Goal: Transaction & Acquisition: Purchase product/service

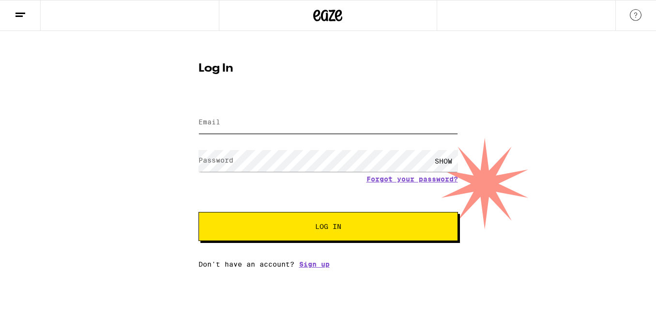
click at [253, 121] on input "Email" at bounding box center [329, 123] width 260 height 22
type input "[EMAIL_ADDRESS][DOMAIN_NAME]"
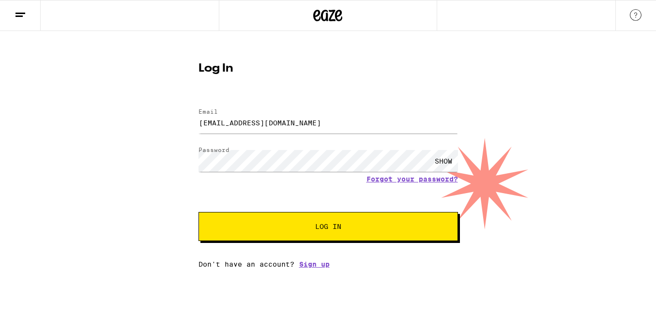
click at [252, 213] on form "Email Email [EMAIL_ADDRESS][DOMAIN_NAME] Password Password SHOW Forgot your pas…" at bounding box center [329, 170] width 260 height 142
click at [253, 221] on button "Log In" at bounding box center [329, 226] width 260 height 29
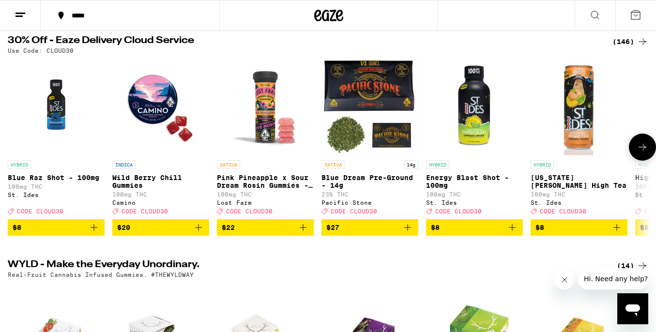
scroll to position [105, 0]
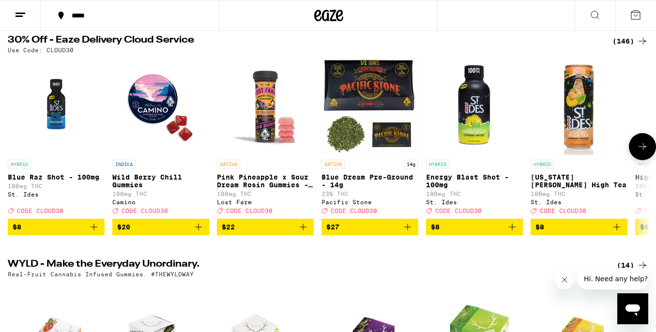
click at [639, 151] on icon at bounding box center [643, 147] width 12 height 12
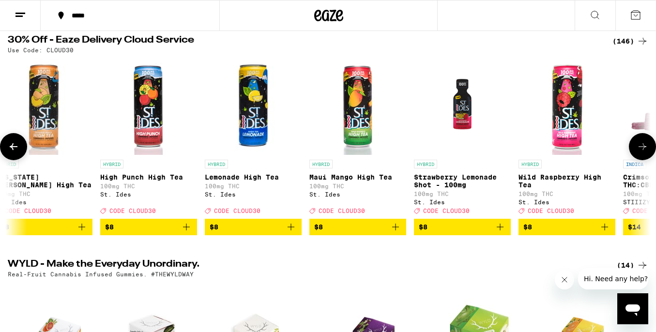
click at [639, 151] on icon at bounding box center [643, 147] width 12 height 12
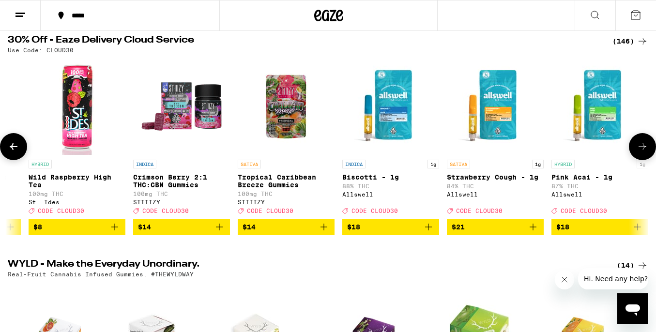
scroll to position [0, 1071]
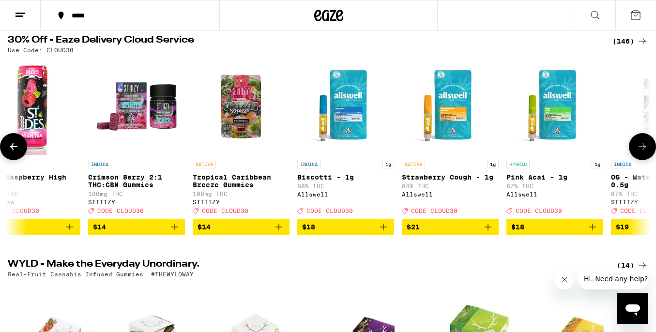
click at [639, 151] on icon at bounding box center [643, 147] width 12 height 12
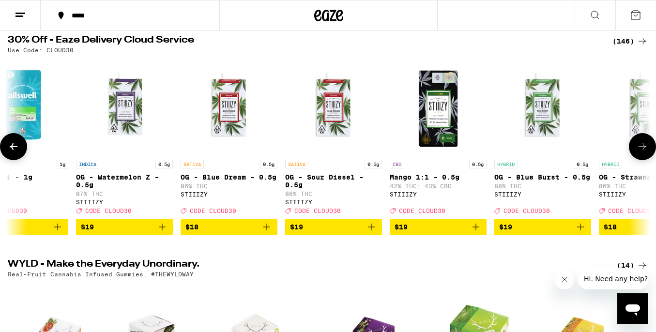
click at [639, 151] on icon at bounding box center [643, 147] width 12 height 12
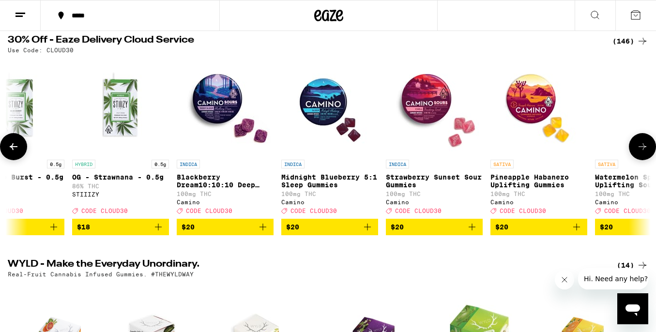
scroll to position [0, 0]
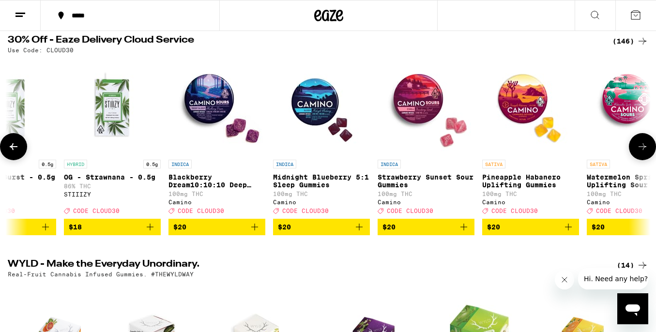
click at [639, 151] on icon at bounding box center [643, 147] width 12 height 12
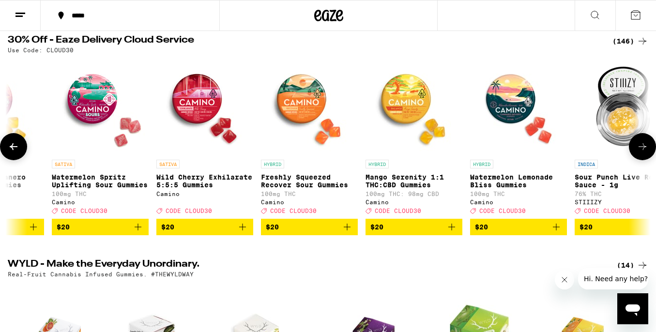
click at [639, 151] on icon at bounding box center [643, 147] width 12 height 12
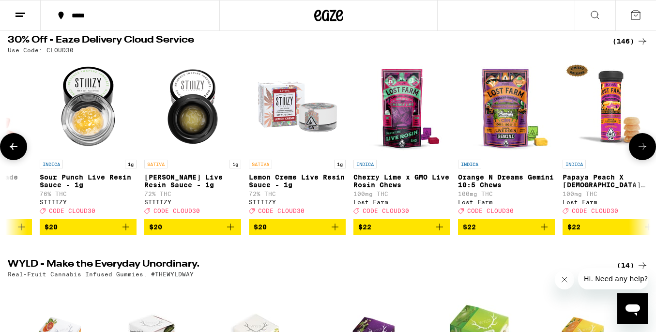
click at [639, 151] on icon at bounding box center [643, 147] width 12 height 12
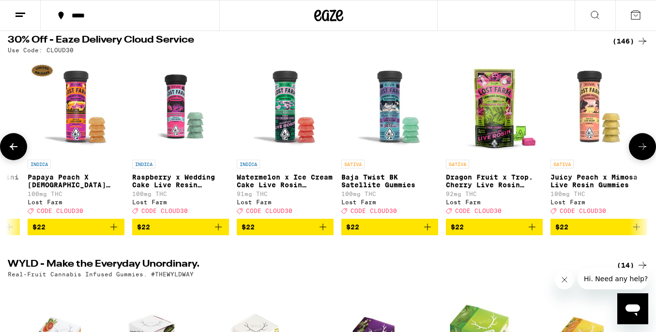
click at [639, 151] on icon at bounding box center [643, 147] width 12 height 12
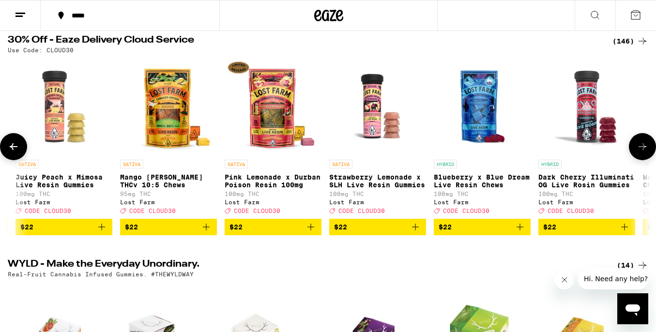
click at [639, 151] on icon at bounding box center [643, 147] width 12 height 12
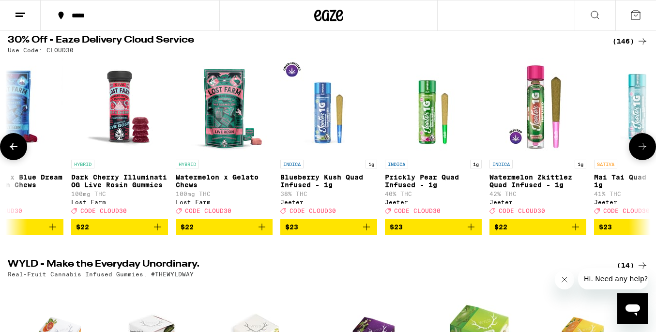
scroll to position [0, 4817]
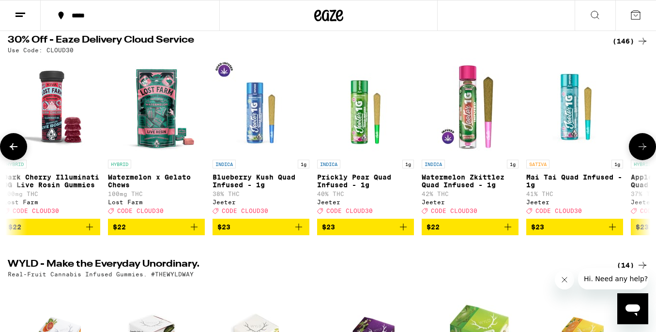
click at [639, 151] on icon at bounding box center [643, 147] width 12 height 12
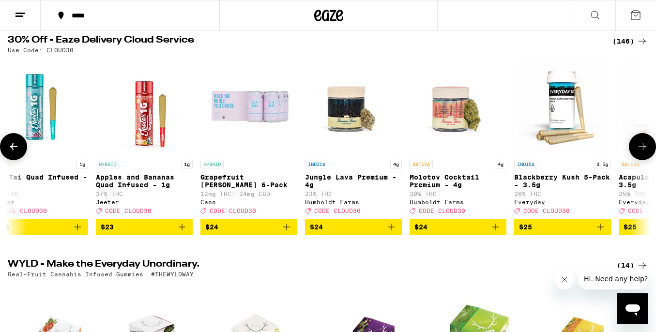
click at [639, 151] on icon at bounding box center [643, 147] width 12 height 12
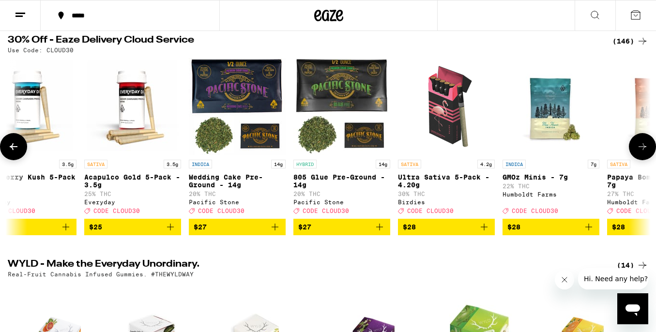
scroll to position [0, 5888]
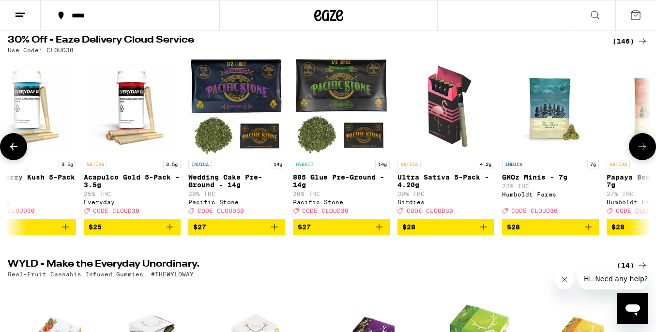
click at [639, 151] on icon at bounding box center [643, 147] width 12 height 12
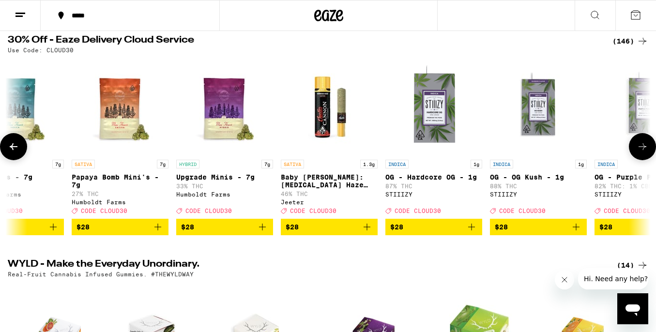
click at [639, 151] on icon at bounding box center [643, 147] width 12 height 12
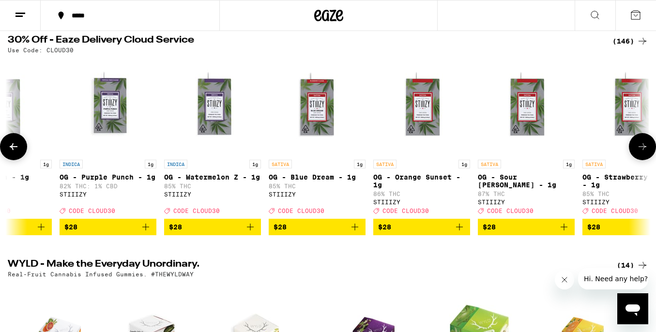
click at [639, 151] on icon at bounding box center [643, 147] width 12 height 12
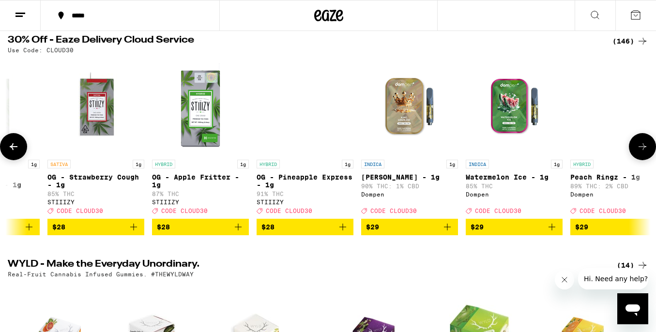
click at [639, 151] on icon at bounding box center [643, 147] width 12 height 12
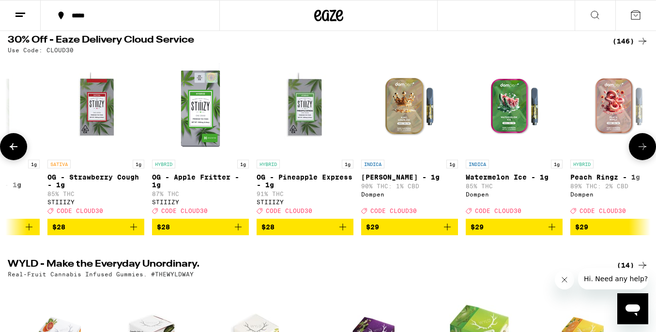
scroll to position [0, 8029]
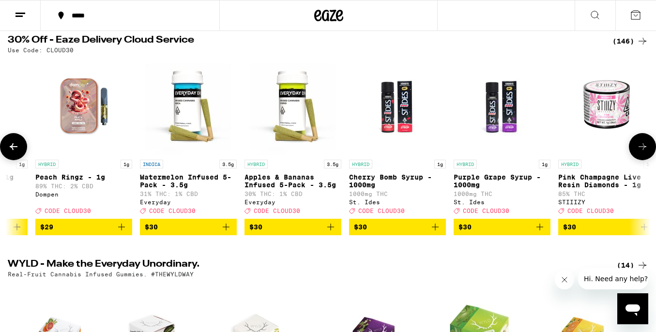
click at [639, 151] on icon at bounding box center [643, 147] width 12 height 12
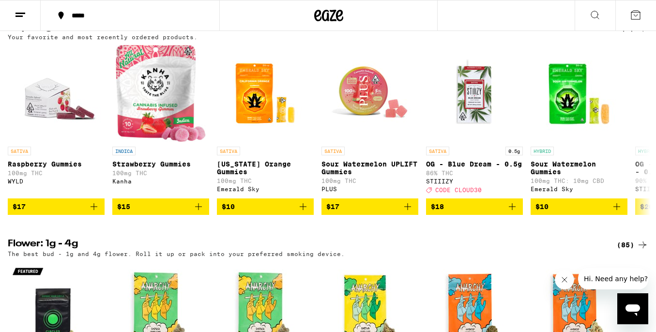
scroll to position [779, 0]
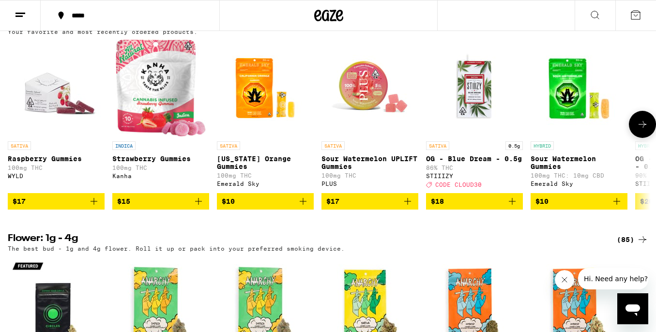
click at [636, 138] on button at bounding box center [642, 124] width 27 height 27
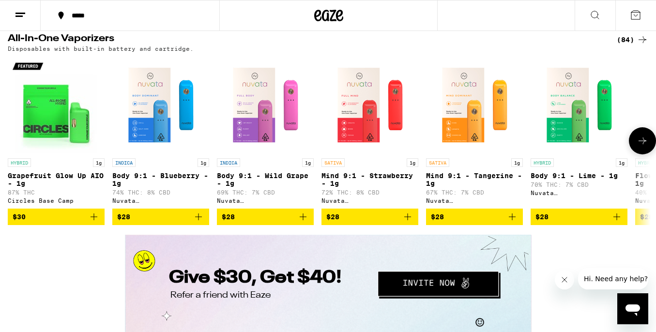
scroll to position [1629, 0]
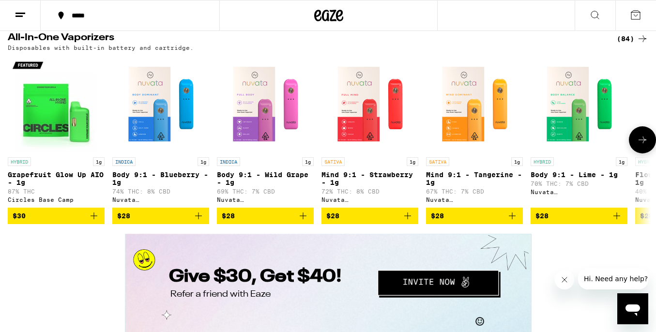
click at [642, 146] on icon at bounding box center [643, 140] width 12 height 12
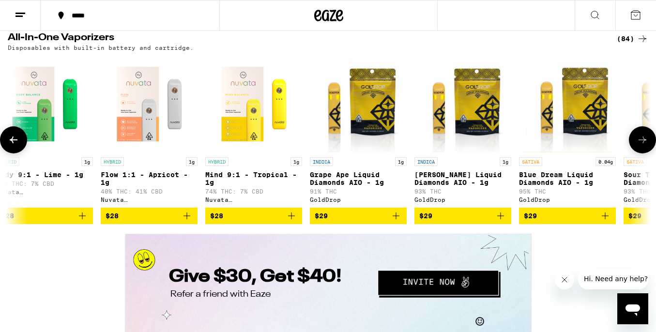
scroll to position [0, 535]
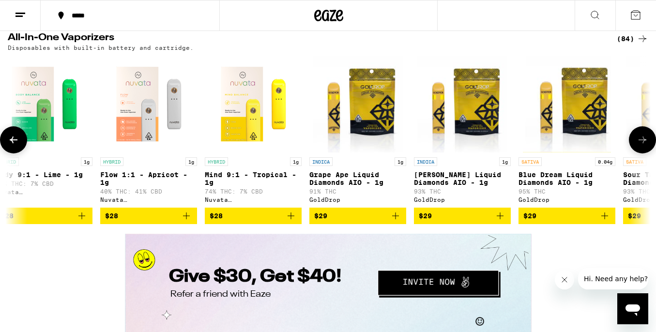
click at [289, 222] on icon "Add to bag" at bounding box center [291, 216] width 12 height 12
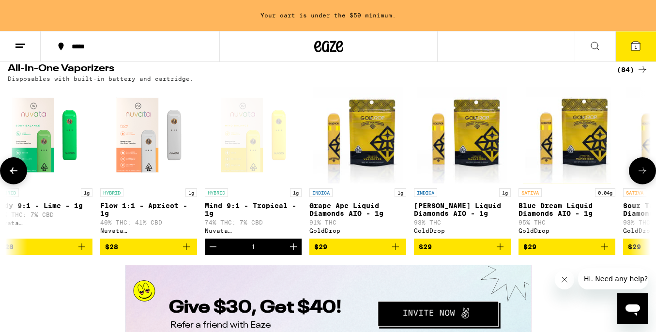
click at [639, 177] on icon at bounding box center [643, 171] width 12 height 12
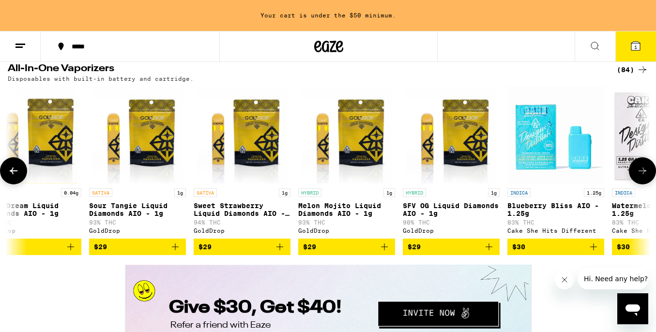
scroll to position [0, 1071]
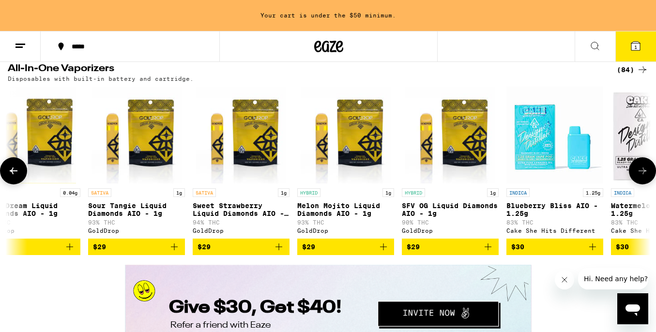
click at [639, 177] on icon at bounding box center [643, 171] width 12 height 12
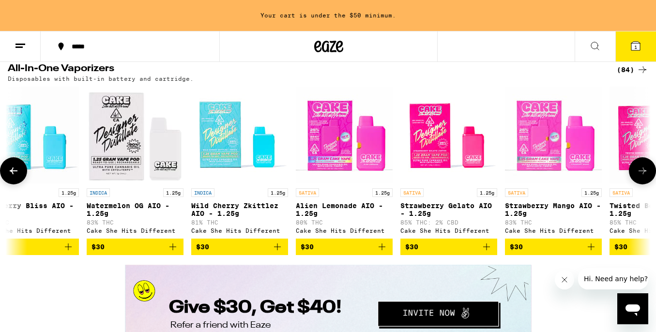
scroll to position [0, 1606]
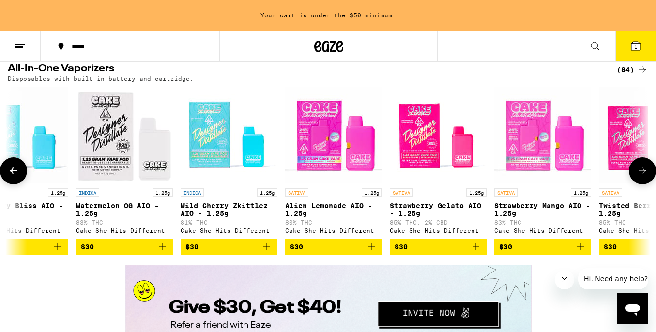
click at [639, 177] on icon at bounding box center [643, 171] width 12 height 12
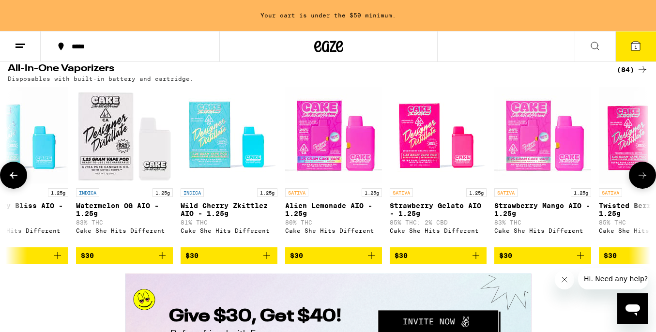
scroll to position [0, 2141]
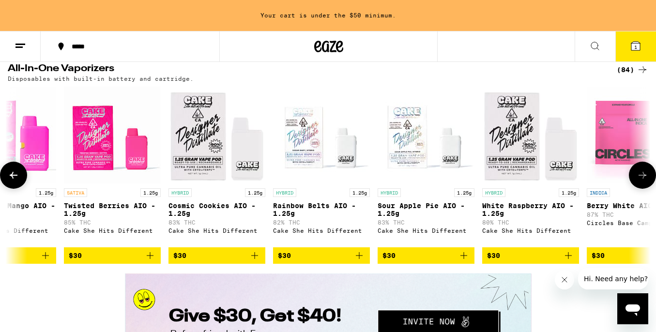
click at [15, 181] on icon at bounding box center [14, 176] width 12 height 12
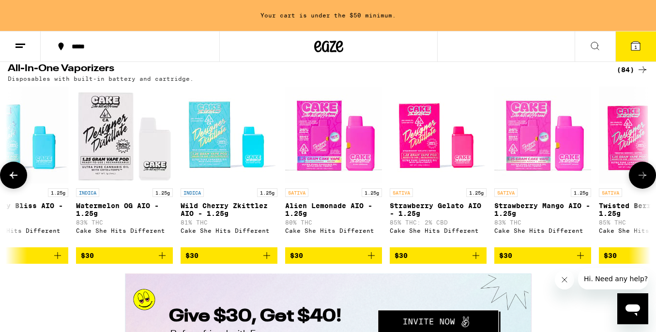
click at [638, 181] on icon at bounding box center [643, 176] width 12 height 12
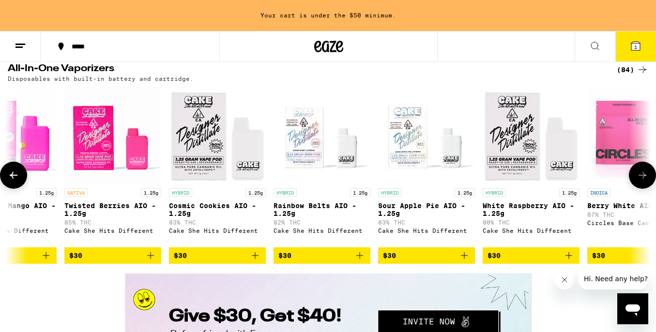
scroll to position [0, 2141]
click at [645, 179] on icon at bounding box center [643, 175] width 8 height 7
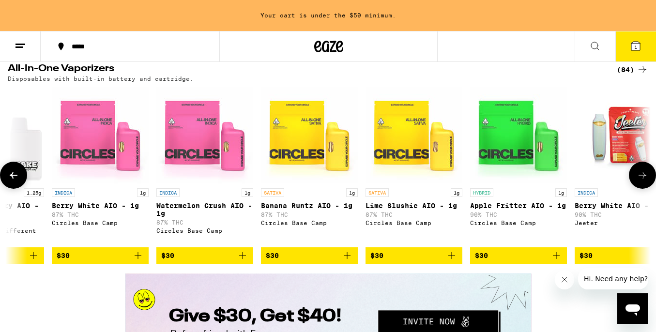
click at [10, 181] on icon at bounding box center [14, 176] width 12 height 12
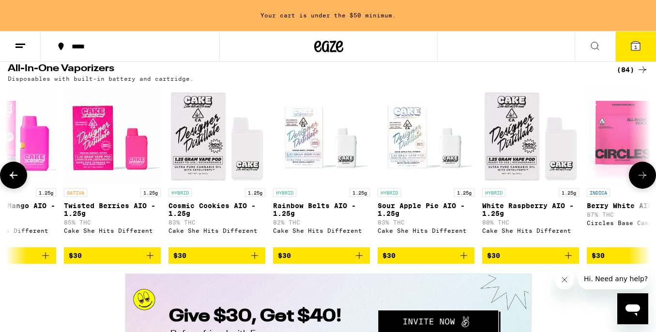
click at [10, 181] on icon at bounding box center [14, 176] width 12 height 12
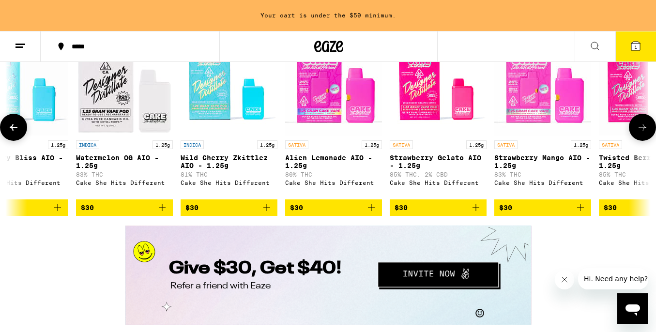
scroll to position [1678, 0]
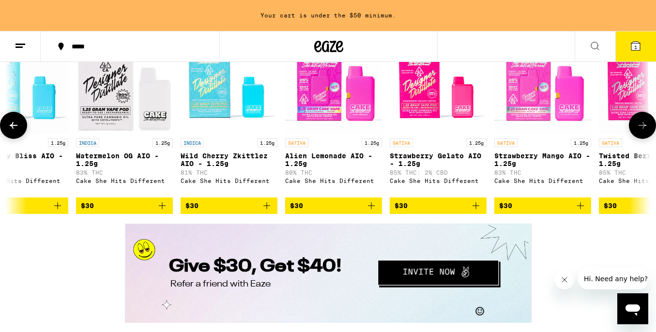
click at [477, 212] on icon "Add to bag" at bounding box center [476, 206] width 12 height 12
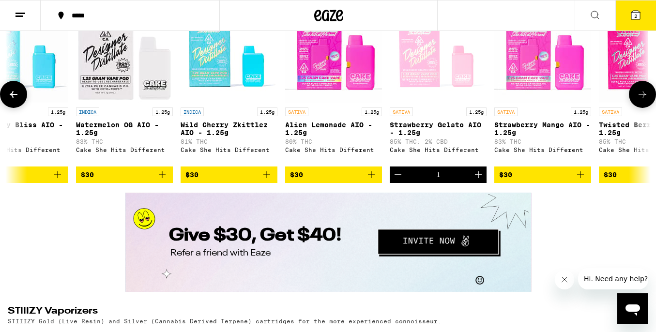
click at [648, 100] on icon at bounding box center [643, 95] width 12 height 12
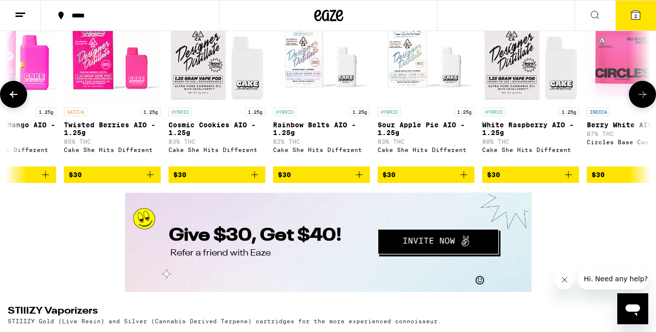
click at [648, 100] on icon at bounding box center [643, 95] width 12 height 12
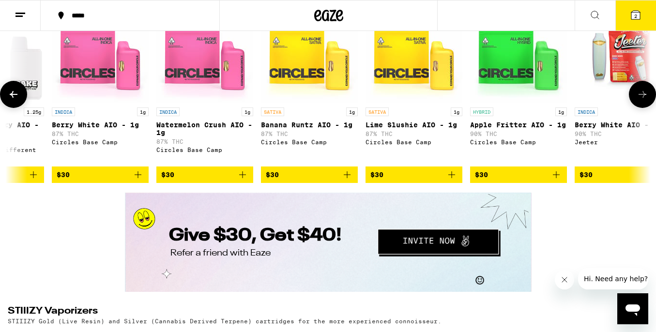
click at [648, 100] on icon at bounding box center [643, 95] width 12 height 12
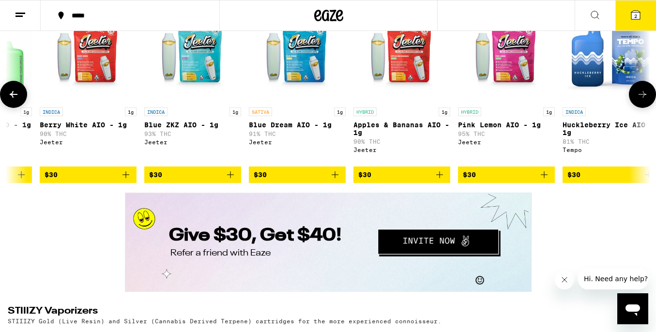
click at [642, 100] on icon at bounding box center [643, 95] width 12 height 12
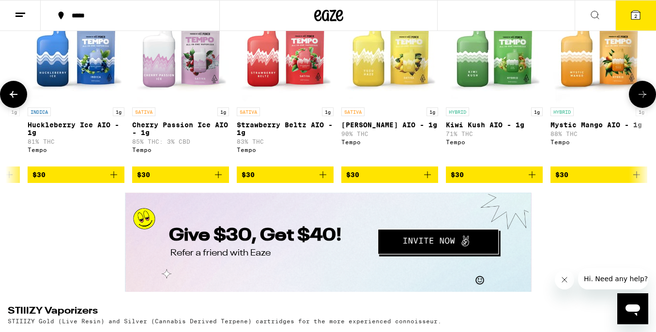
click at [642, 100] on icon at bounding box center [643, 95] width 12 height 12
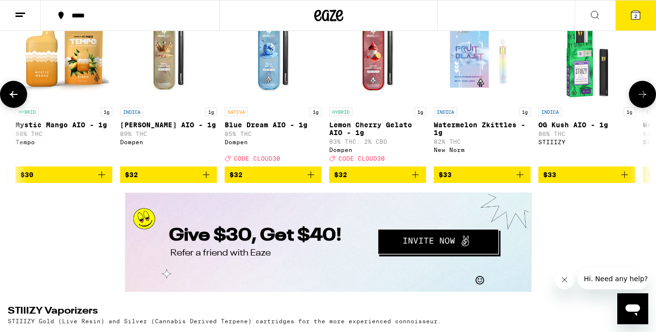
click at [642, 100] on icon at bounding box center [643, 95] width 12 height 12
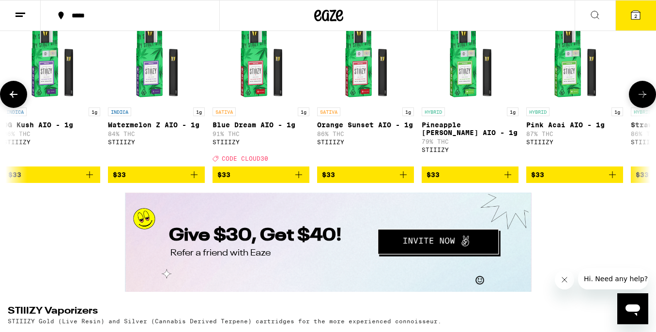
click at [642, 100] on icon at bounding box center [643, 95] width 12 height 12
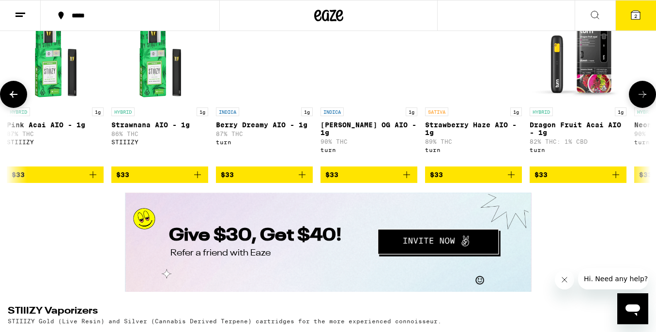
scroll to position [0, 5353]
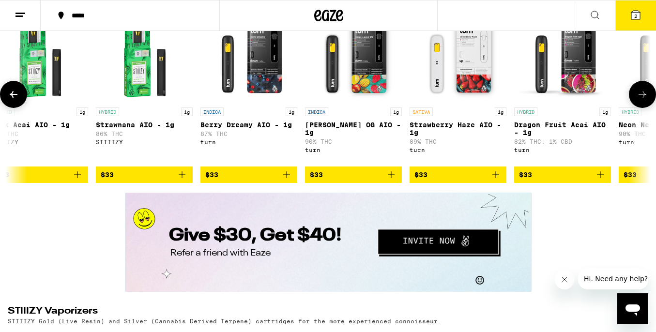
click at [642, 100] on icon at bounding box center [643, 95] width 12 height 12
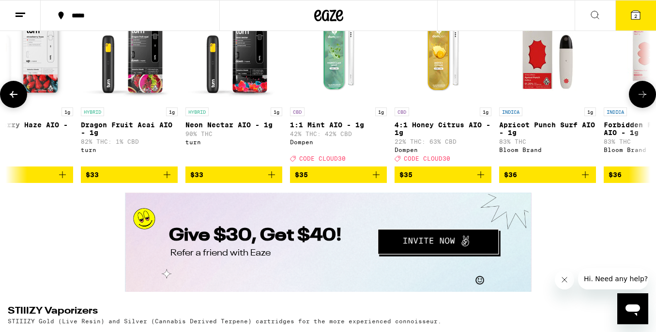
scroll to position [0, 5888]
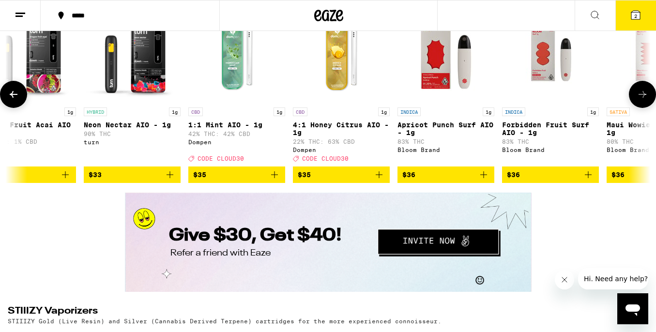
click at [642, 100] on icon at bounding box center [643, 95] width 12 height 12
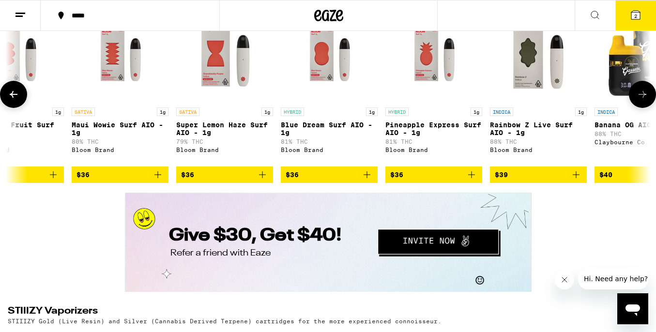
click at [642, 100] on icon at bounding box center [643, 95] width 12 height 12
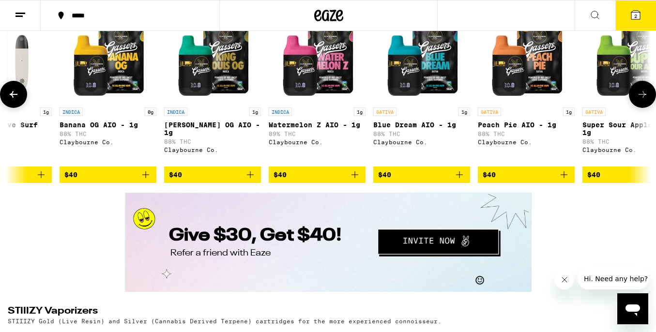
click at [642, 100] on icon at bounding box center [643, 95] width 12 height 12
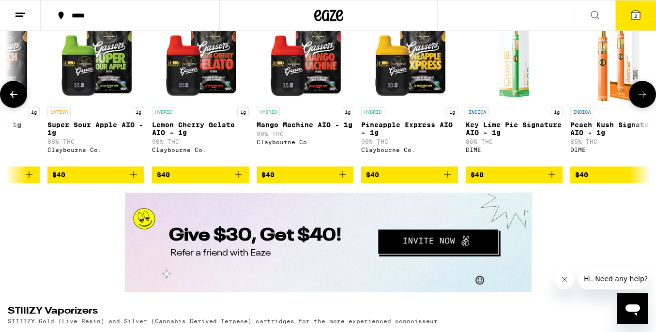
click at [642, 100] on icon at bounding box center [643, 95] width 12 height 12
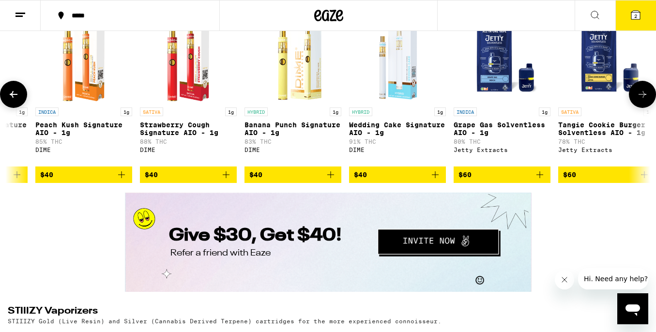
click at [642, 100] on icon at bounding box center [643, 95] width 12 height 12
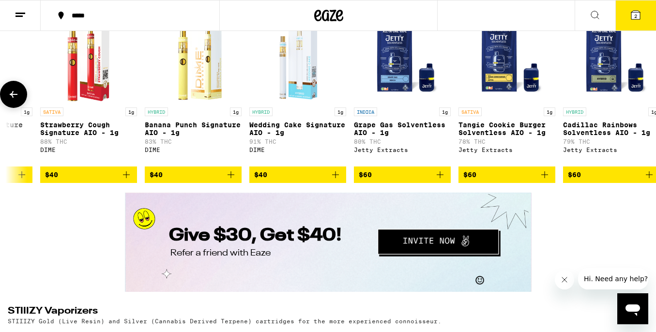
scroll to position [0, 8148]
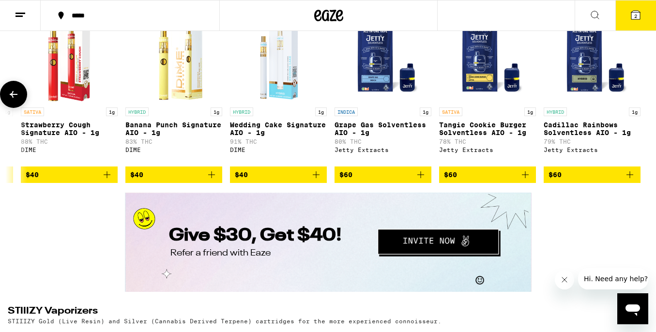
click at [642, 108] on div at bounding box center [642, 94] width 27 height 27
click at [14, 100] on icon at bounding box center [14, 95] width 12 height 12
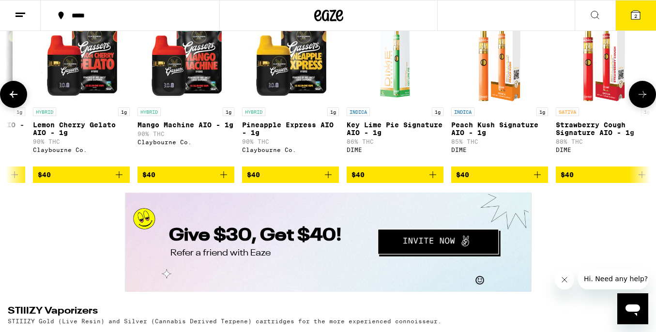
click at [14, 100] on icon at bounding box center [14, 95] width 12 height 12
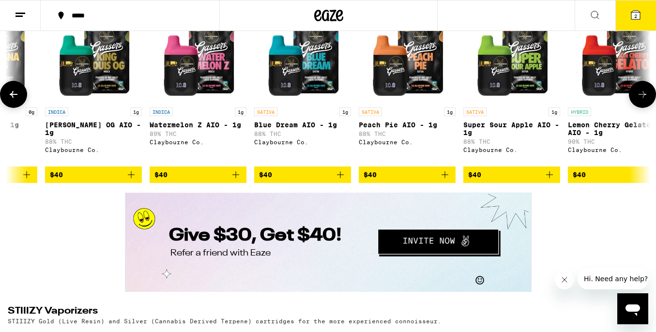
click at [14, 100] on icon at bounding box center [14, 95] width 12 height 12
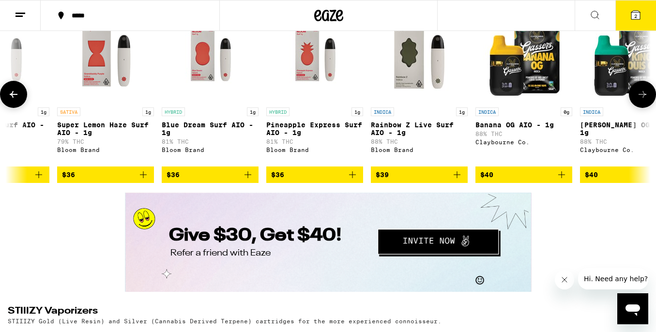
click at [14, 100] on icon at bounding box center [14, 95] width 12 height 12
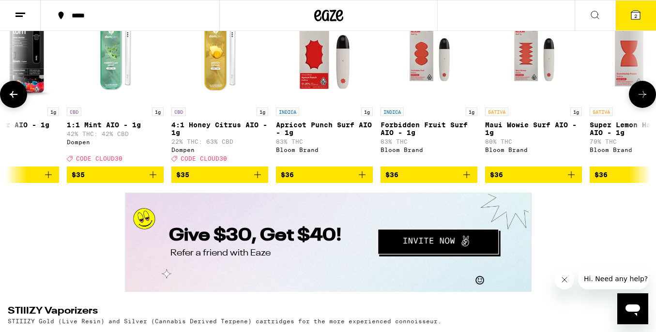
scroll to position [0, 6007]
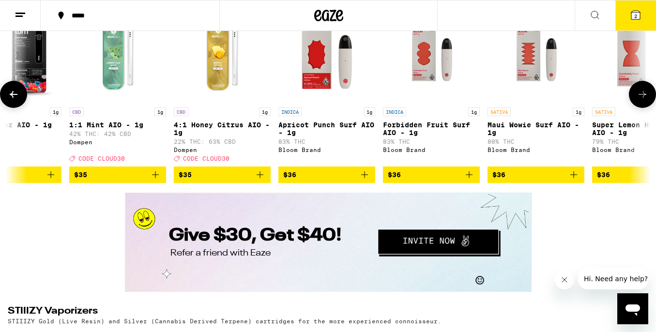
click at [645, 100] on icon at bounding box center [643, 95] width 12 height 12
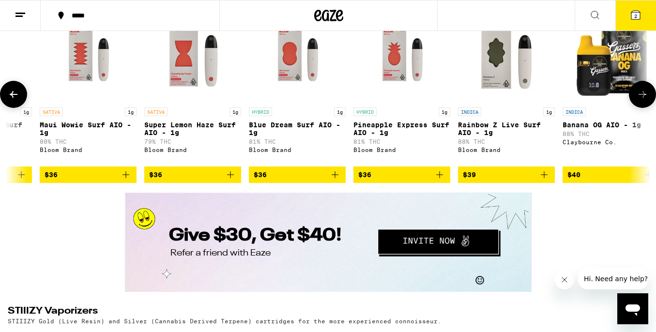
scroll to position [0, 6542]
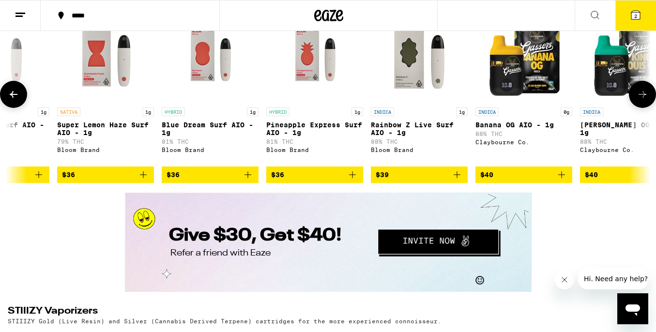
click at [15, 100] on icon at bounding box center [14, 95] width 12 height 12
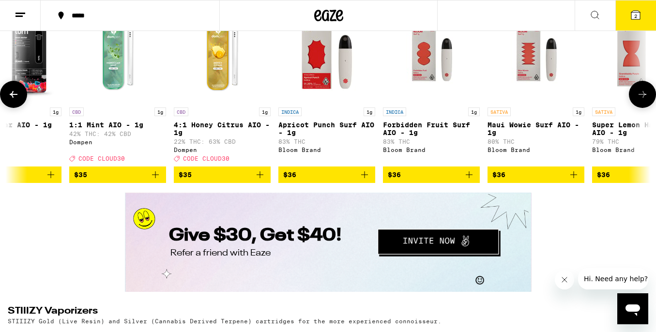
click at [15, 100] on icon at bounding box center [14, 95] width 12 height 12
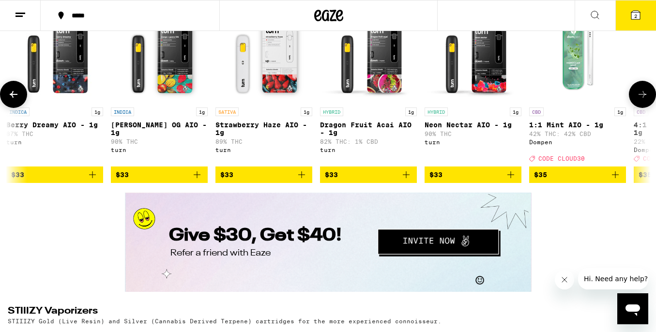
scroll to position [0, 5472]
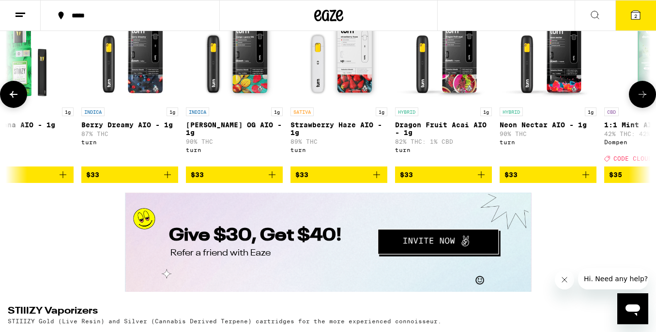
click at [584, 181] on icon "Add to bag" at bounding box center [586, 175] width 12 height 12
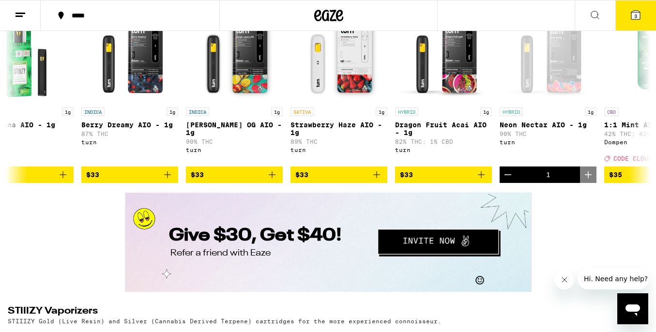
click at [632, 18] on icon at bounding box center [636, 15] width 9 height 9
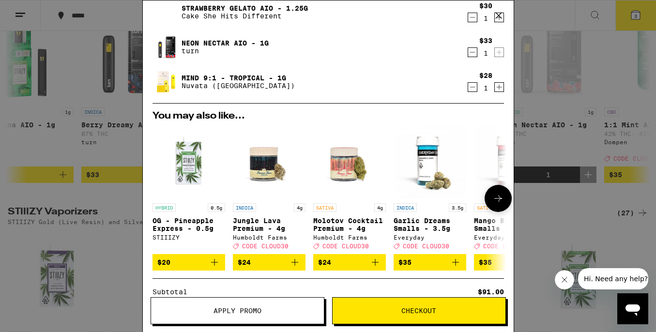
scroll to position [34, 0]
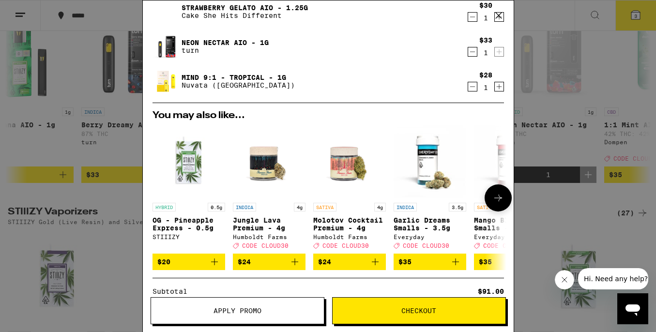
click at [497, 198] on icon at bounding box center [499, 198] width 12 height 12
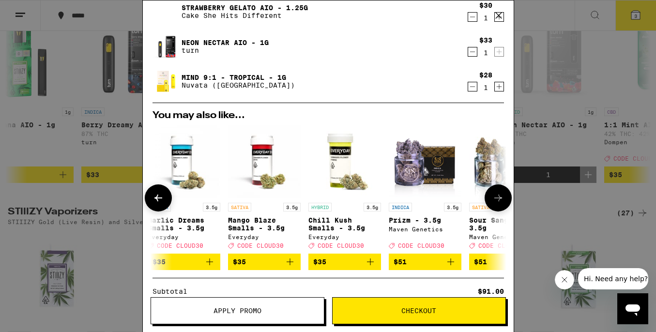
click at [497, 198] on icon at bounding box center [499, 198] width 12 height 12
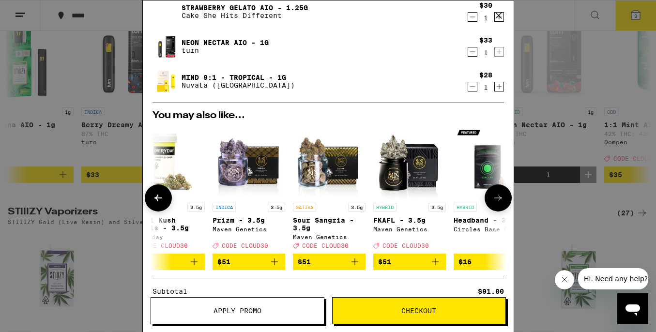
scroll to position [0, 452]
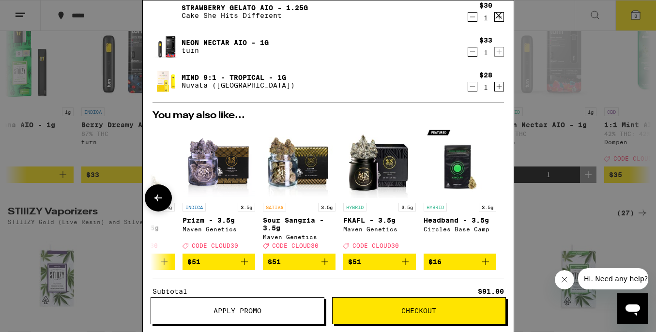
click at [497, 198] on div at bounding box center [498, 198] width 27 height 27
click at [198, 81] on link "Mind 9:1 - Tropical - 1g" at bounding box center [238, 78] width 113 height 8
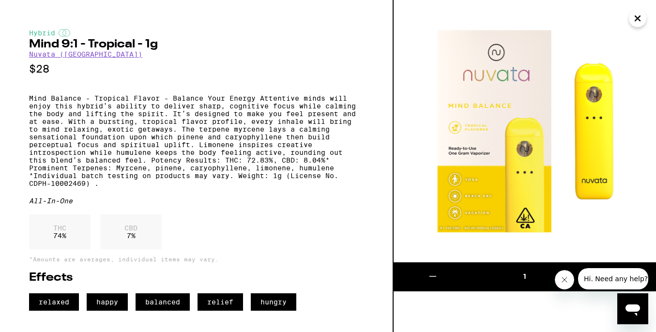
click at [635, 20] on icon "Close" at bounding box center [638, 18] width 12 height 15
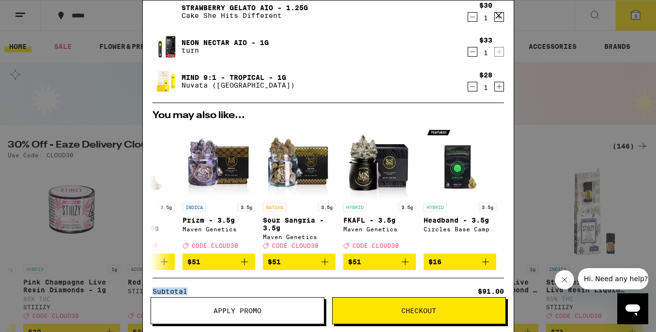
click at [93, 78] on div "Your Cart Strawberry Gelato AIO - 1.25g Cake She Hits Different $30 1 Neon Nect…" at bounding box center [328, 166] width 656 height 332
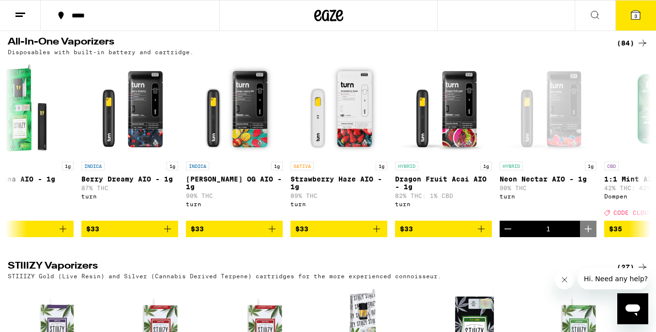
scroll to position [1726, 0]
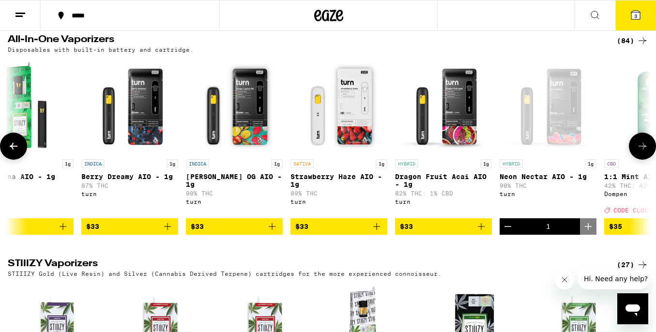
click at [642, 152] on icon at bounding box center [643, 146] width 12 height 12
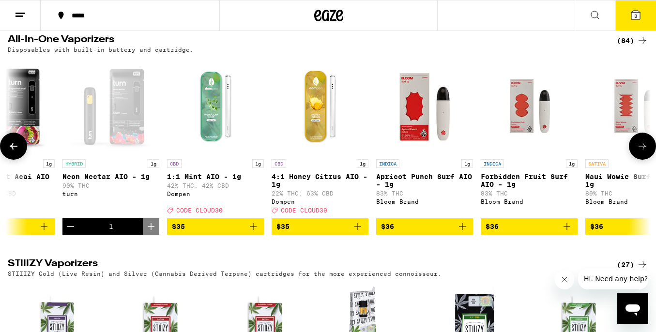
scroll to position [0, 6007]
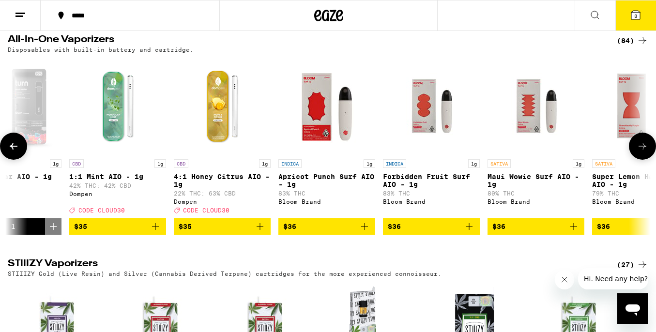
click at [642, 152] on icon at bounding box center [643, 146] width 12 height 12
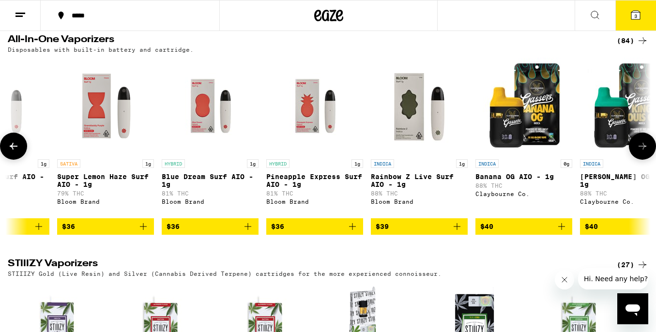
click at [642, 152] on icon at bounding box center [643, 146] width 12 height 12
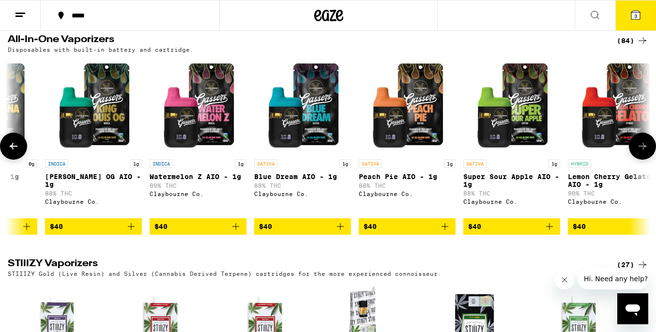
click at [642, 152] on icon at bounding box center [643, 146] width 12 height 12
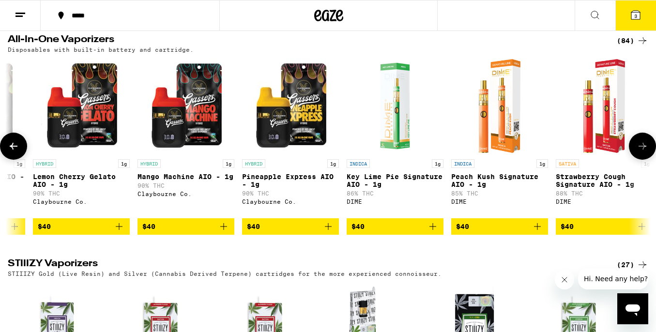
click at [642, 152] on icon at bounding box center [643, 146] width 12 height 12
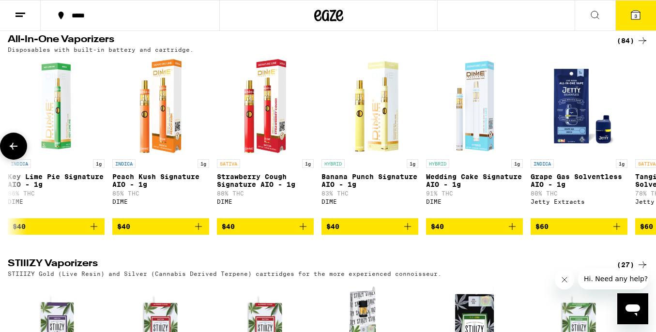
scroll to position [0, 8148]
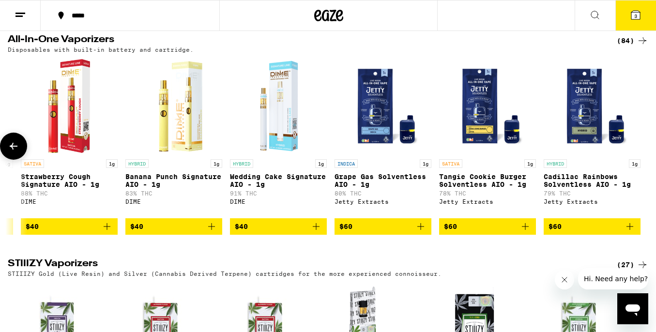
click at [642, 160] on div at bounding box center [642, 146] width 27 height 27
click at [633, 23] on button "3" at bounding box center [636, 15] width 41 height 30
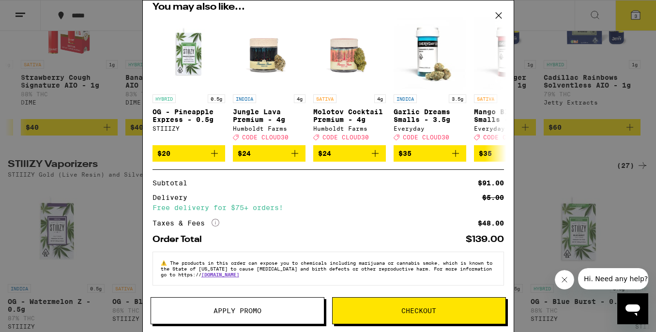
scroll to position [149, 0]
click at [385, 307] on button "Checkout" at bounding box center [419, 310] width 174 height 27
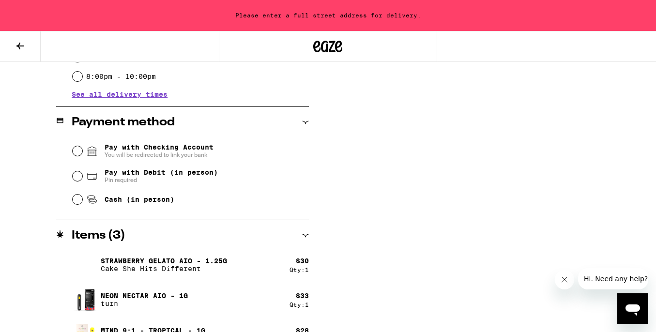
scroll to position [362, 0]
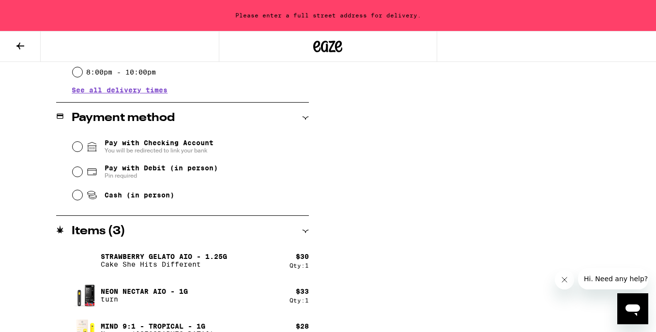
click at [80, 148] on input "Pay with Checking Account You will be redirected to link your bank" at bounding box center [78, 147] width 10 height 10
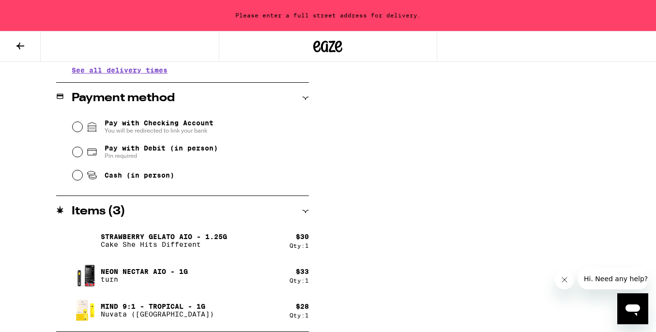
scroll to position [382, 0]
click at [76, 151] on input "Pay with Debit (in person) Pin required" at bounding box center [78, 152] width 10 height 10
radio input "true"
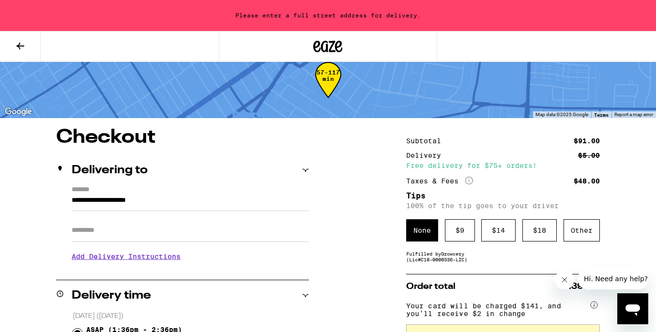
scroll to position [17, 0]
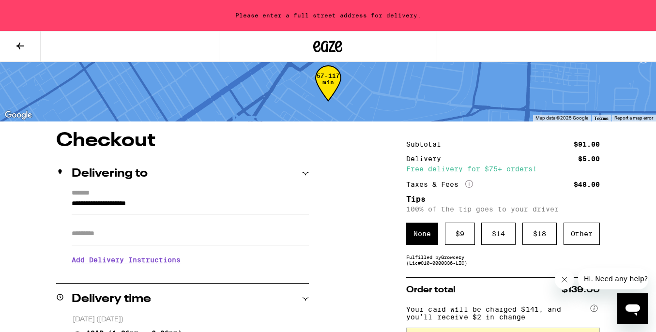
click at [104, 202] on input "**********" at bounding box center [190, 206] width 237 height 16
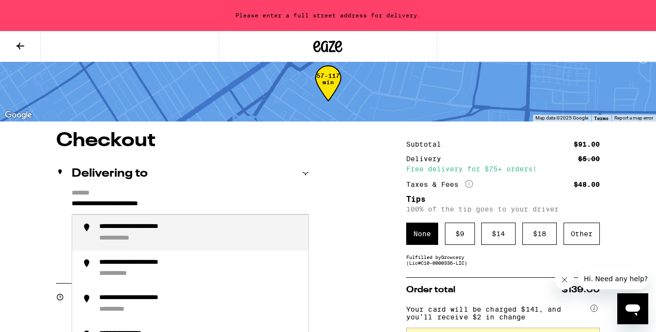
click at [210, 209] on input "**********" at bounding box center [190, 206] width 237 height 16
click at [181, 236] on div "**********" at bounding box center [200, 233] width 202 height 20
type input "**********"
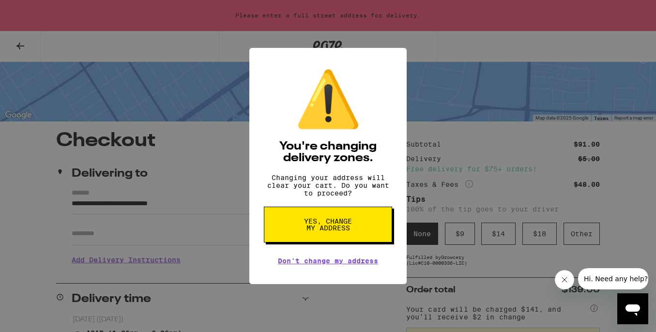
click at [313, 227] on span "Yes, change my address" at bounding box center [328, 225] width 50 height 14
radio input "false"
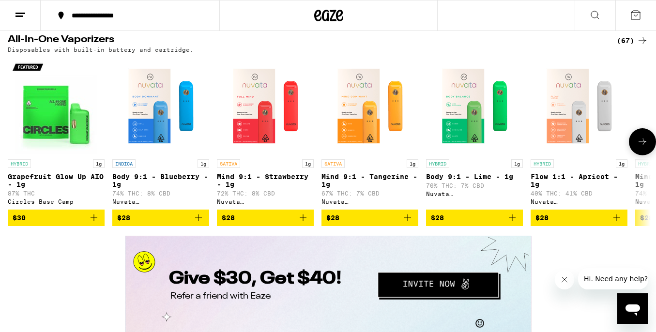
scroll to position [1647, 0]
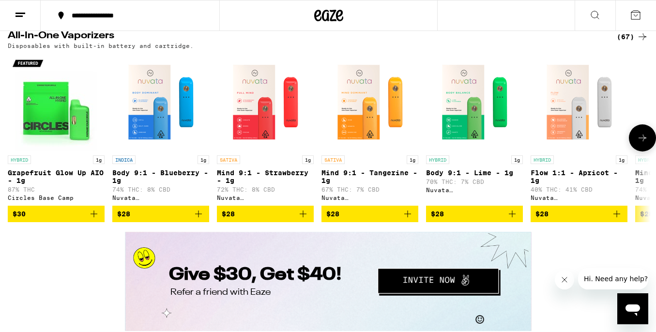
click at [639, 144] on icon at bounding box center [643, 138] width 12 height 12
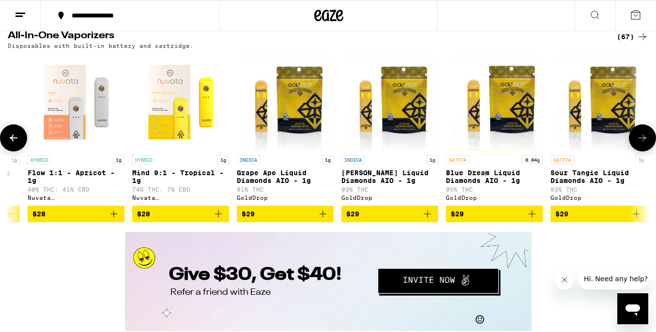
scroll to position [0, 535]
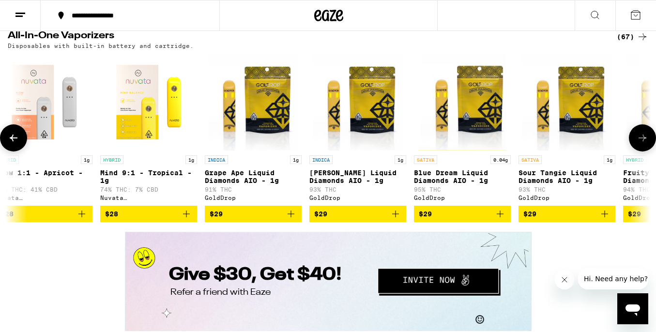
click at [188, 220] on icon "Add to bag" at bounding box center [187, 214] width 12 height 12
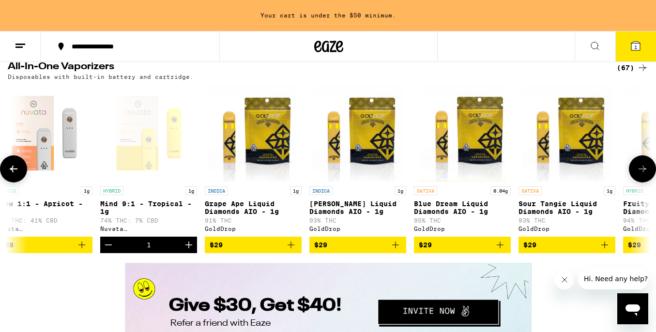
click at [644, 172] on icon at bounding box center [643, 169] width 8 height 7
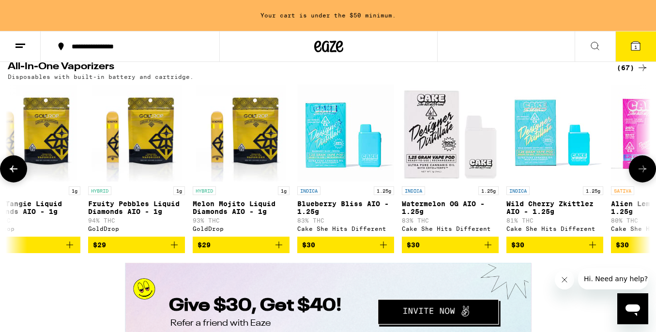
click at [644, 172] on icon at bounding box center [643, 169] width 8 height 7
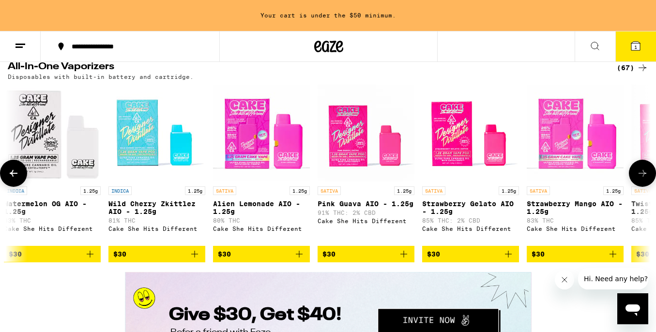
scroll to position [0, 1606]
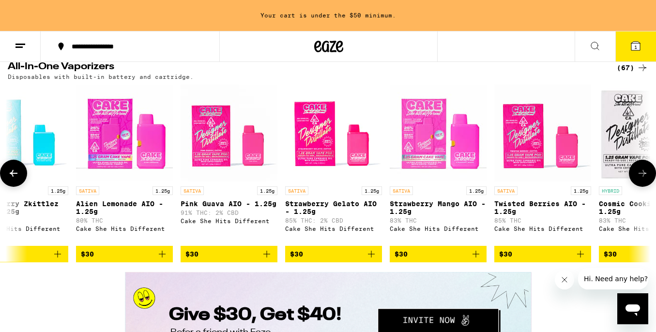
click at [267, 260] on icon "Add to bag" at bounding box center [267, 254] width 12 height 12
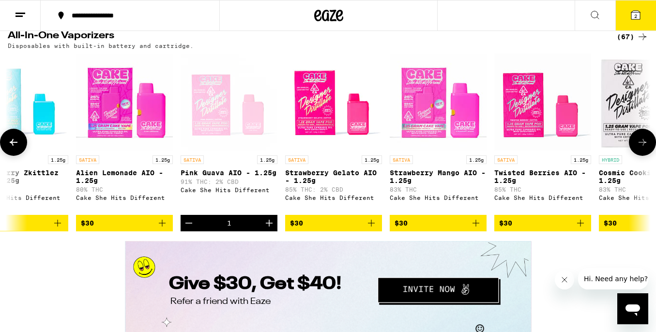
click at [645, 146] on icon at bounding box center [643, 142] width 8 height 7
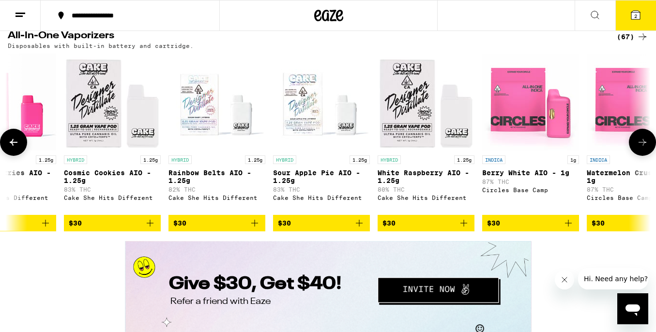
click at [645, 146] on icon at bounding box center [643, 142] width 8 height 7
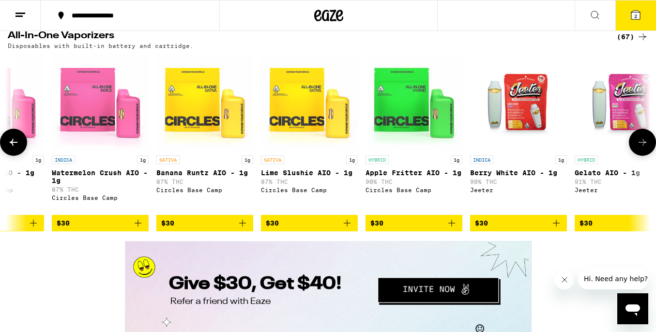
click at [645, 146] on icon at bounding box center [643, 142] width 8 height 7
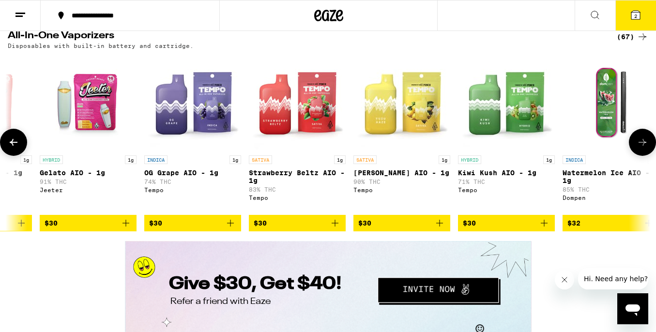
click at [645, 146] on icon at bounding box center [643, 142] width 8 height 7
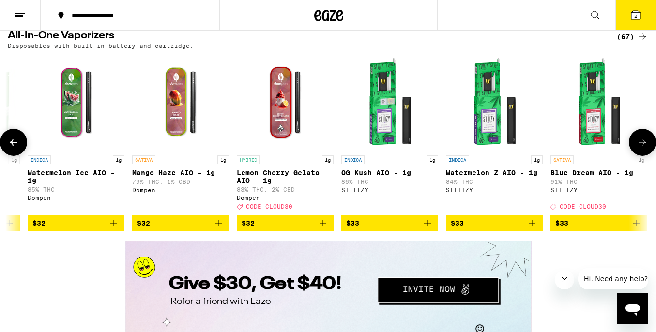
click at [645, 146] on icon at bounding box center [643, 142] width 8 height 7
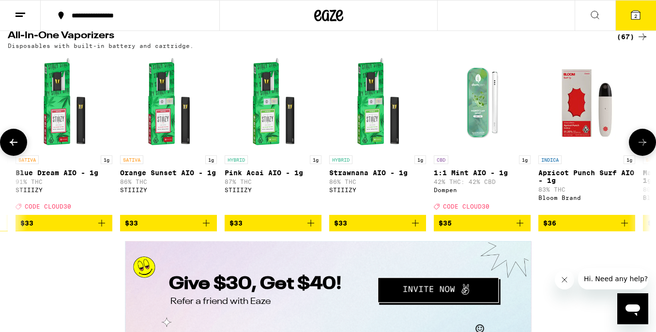
click at [645, 146] on icon at bounding box center [643, 142] width 8 height 7
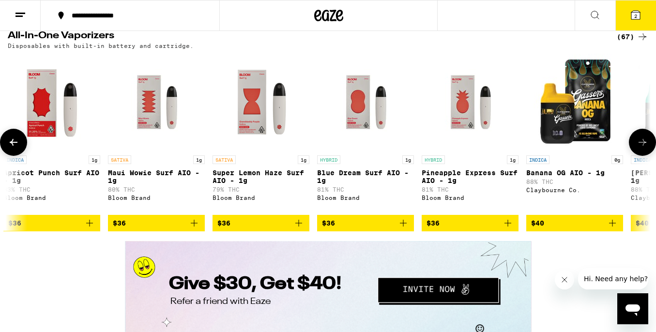
click at [645, 146] on icon at bounding box center [643, 142] width 8 height 7
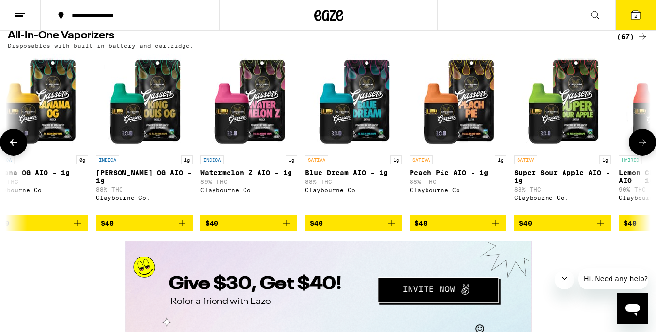
click at [645, 146] on icon at bounding box center [643, 142] width 8 height 7
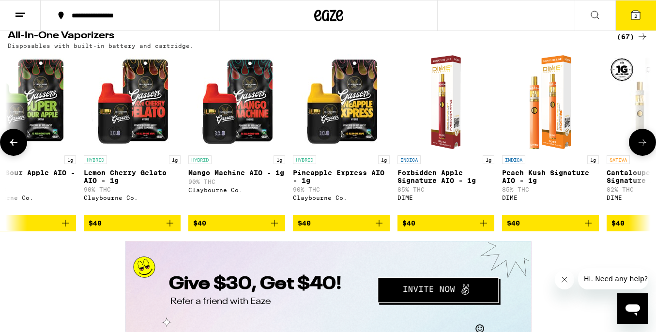
click at [645, 146] on icon at bounding box center [643, 142] width 8 height 7
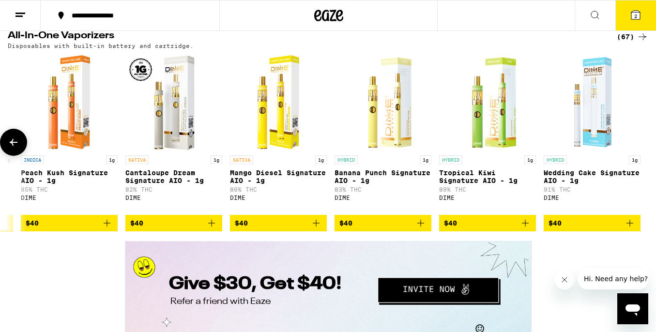
click at [645, 156] on div at bounding box center [642, 142] width 27 height 27
click at [16, 148] on icon at bounding box center [14, 143] width 12 height 12
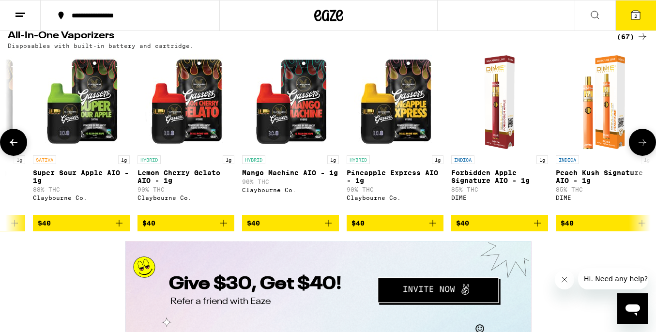
click at [16, 148] on icon at bounding box center [14, 143] width 12 height 12
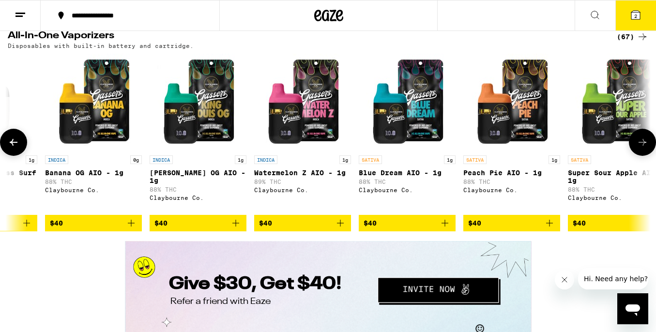
click at [16, 148] on icon at bounding box center [14, 143] width 12 height 12
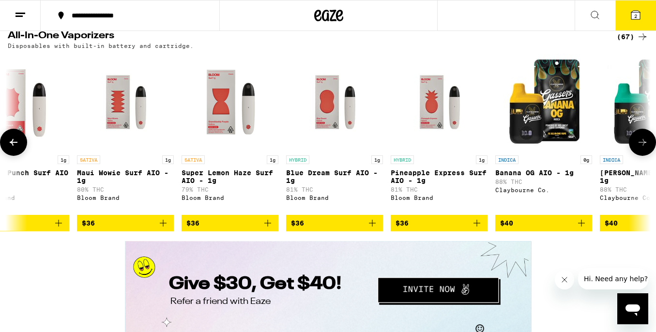
scroll to position [0, 4764]
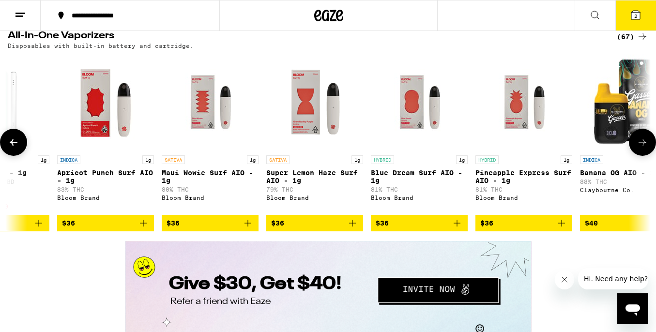
click at [16, 148] on icon at bounding box center [14, 143] width 12 height 12
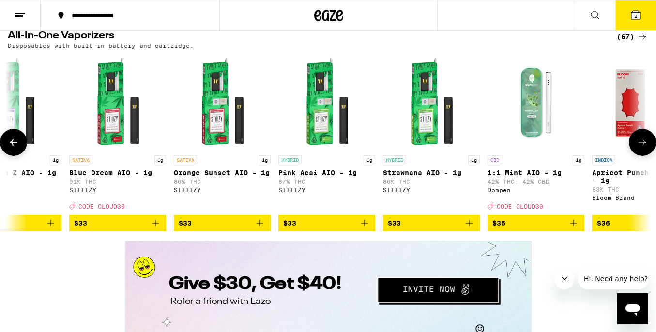
click at [16, 148] on icon at bounding box center [14, 143] width 12 height 12
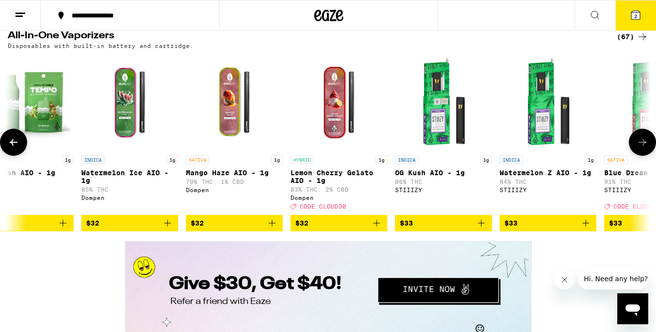
click at [16, 148] on icon at bounding box center [14, 143] width 12 height 12
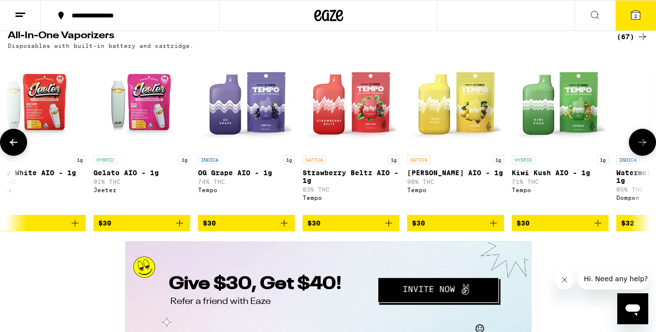
click at [16, 148] on icon at bounding box center [14, 143] width 12 height 12
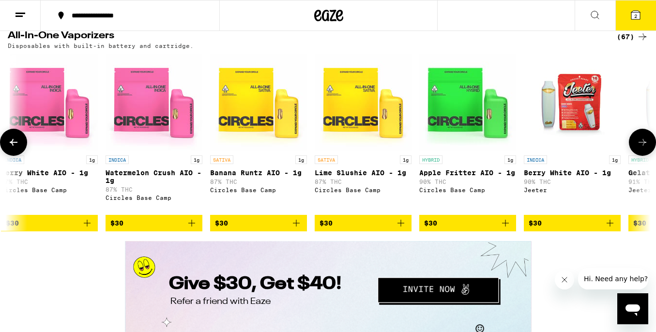
click at [16, 148] on icon at bounding box center [14, 143] width 12 height 12
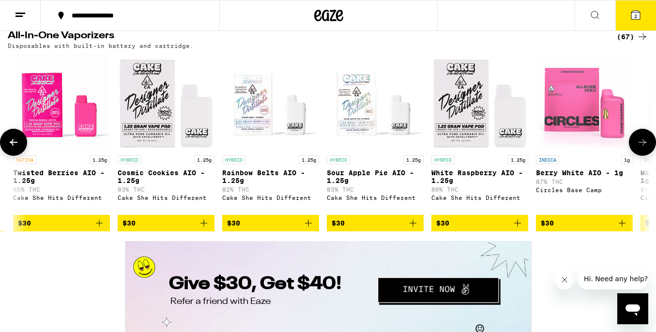
click at [16, 148] on icon at bounding box center [14, 143] width 12 height 12
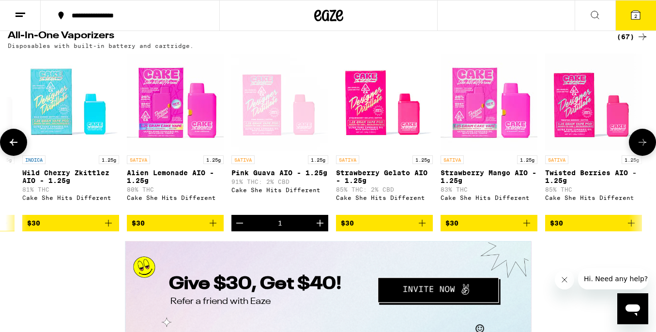
scroll to position [0, 1552]
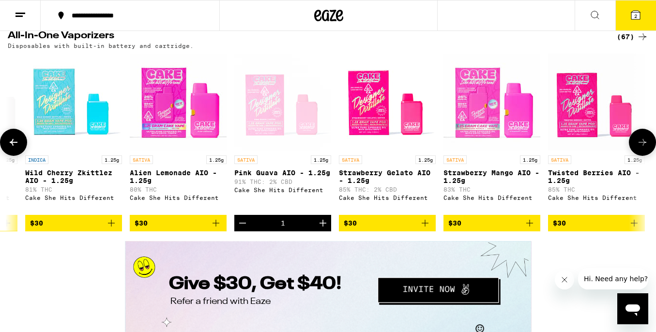
click at [325, 229] on icon "Increment" at bounding box center [323, 223] width 12 height 12
click at [645, 16] on button "3" at bounding box center [636, 15] width 41 height 30
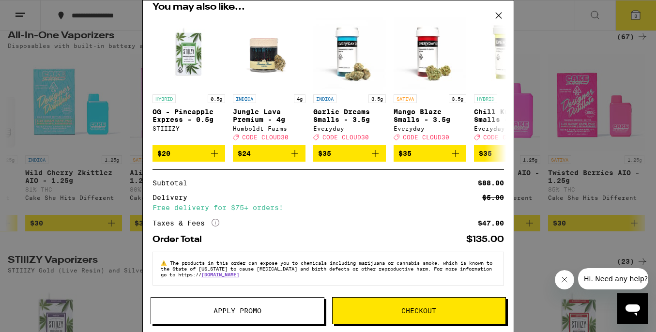
scroll to position [114, 0]
click at [394, 307] on button "Checkout" at bounding box center [419, 310] width 174 height 27
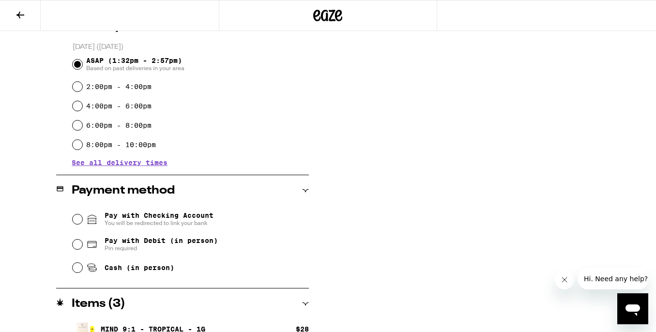
scroll to position [264, 0]
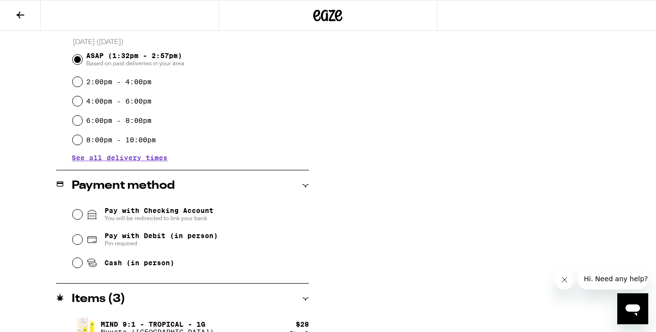
click at [78, 241] on input "Pay with Debit (in person) Pin required" at bounding box center [78, 240] width 10 height 10
radio input "true"
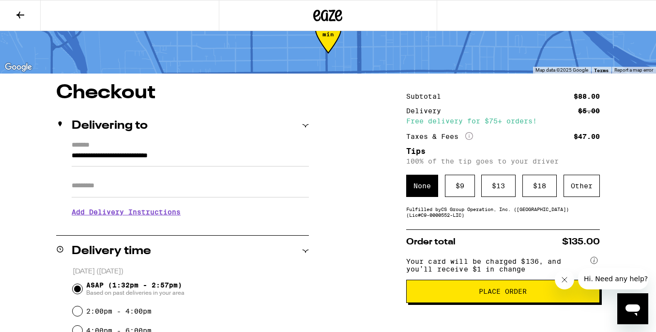
scroll to position [30, 0]
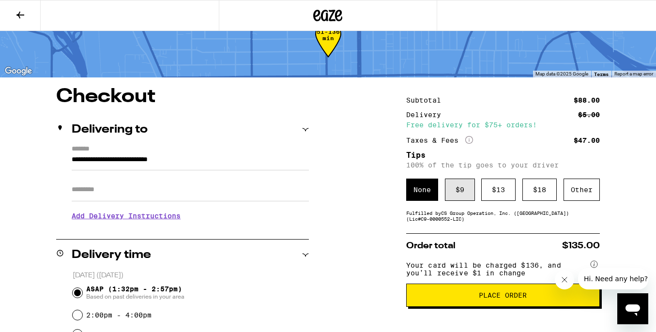
click at [460, 190] on div "$ 9" at bounding box center [460, 190] width 30 height 22
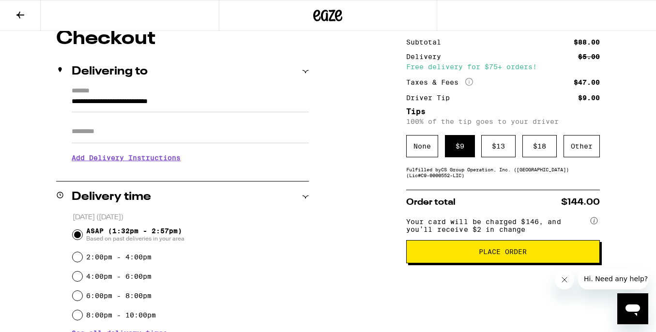
scroll to position [94, 0]
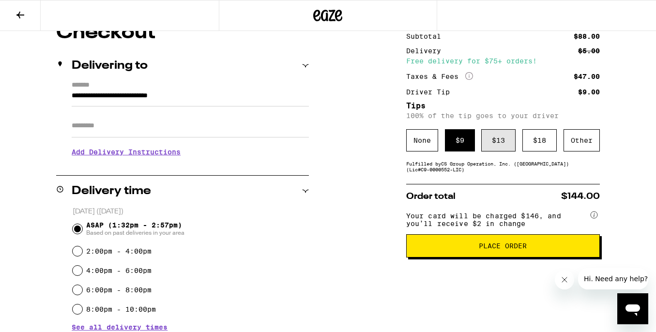
click at [495, 143] on div "$ 13" at bounding box center [498, 140] width 34 height 22
click at [459, 146] on div "$ 9" at bounding box center [460, 140] width 30 height 22
click at [457, 248] on span "Place Order" at bounding box center [503, 246] width 177 height 7
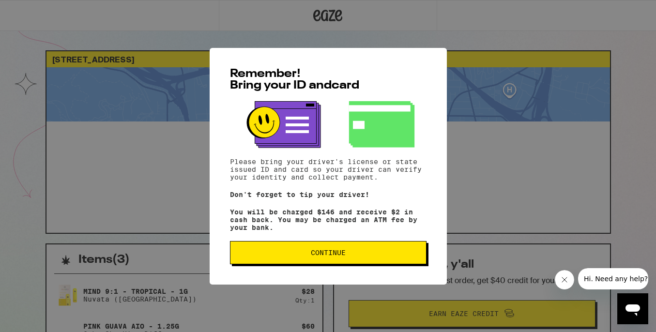
click at [327, 253] on span "Continue" at bounding box center [328, 252] width 35 height 7
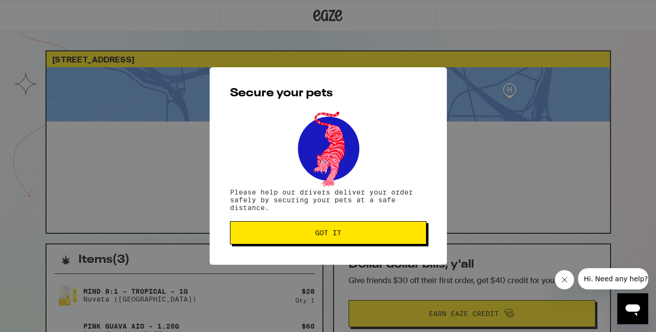
click at [326, 235] on span "Got it" at bounding box center [328, 233] width 26 height 7
